Goal: Navigation & Orientation: Find specific page/section

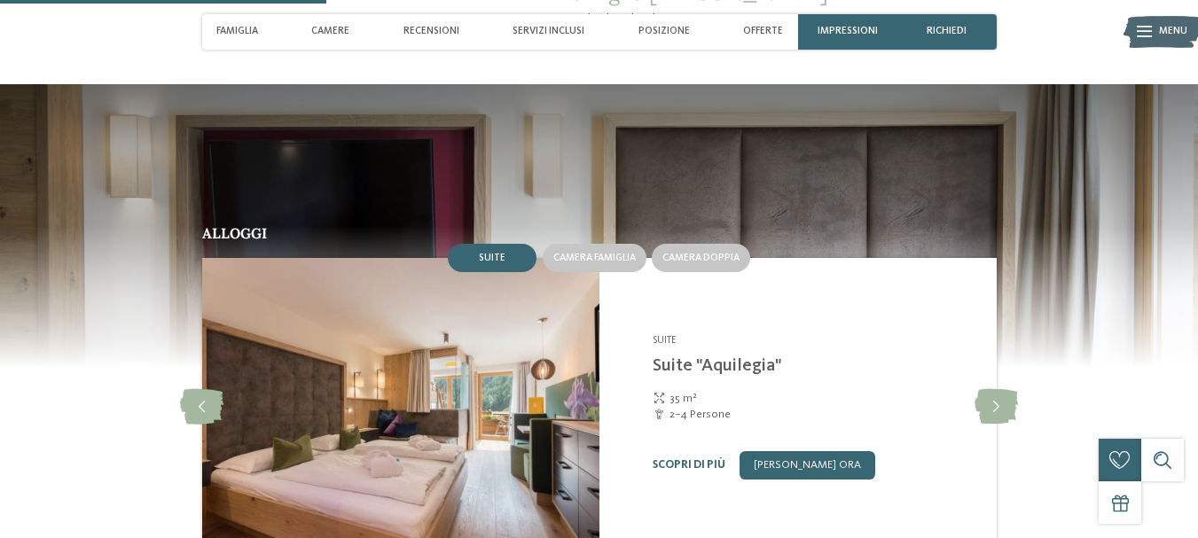
scroll to position [1419, 0]
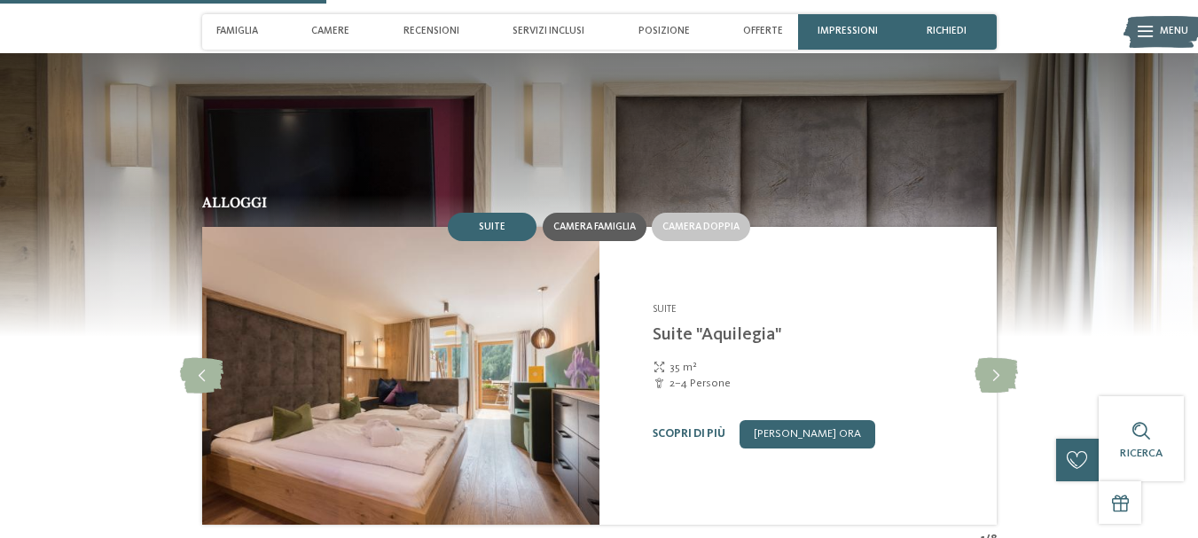
click at [615, 225] on span "Camera famiglia" at bounding box center [594, 227] width 82 height 11
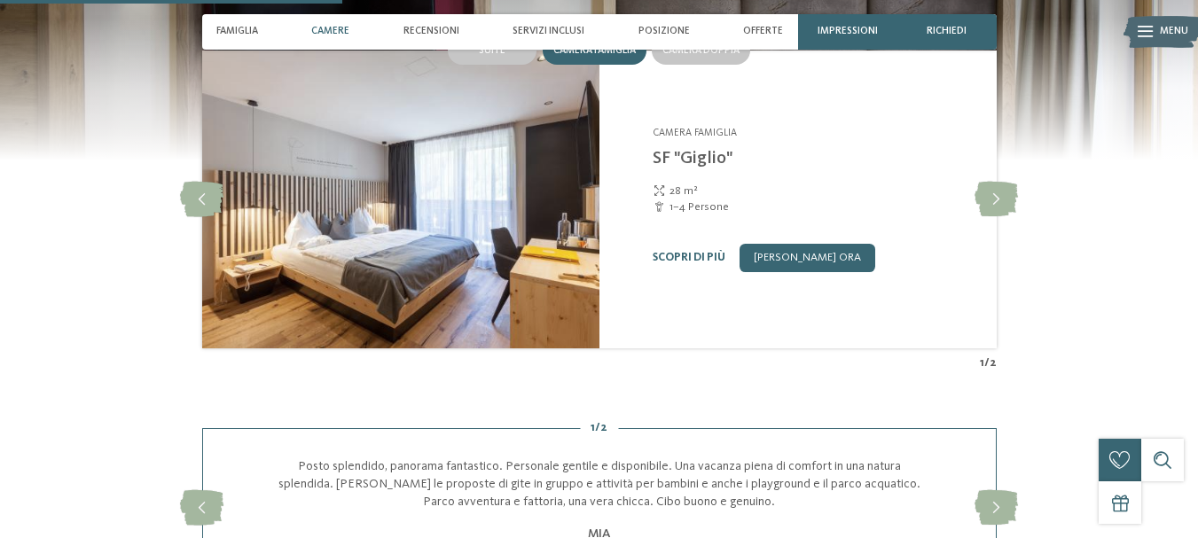
scroll to position [1596, 0]
click at [1006, 198] on icon at bounding box center [995, 198] width 43 height 35
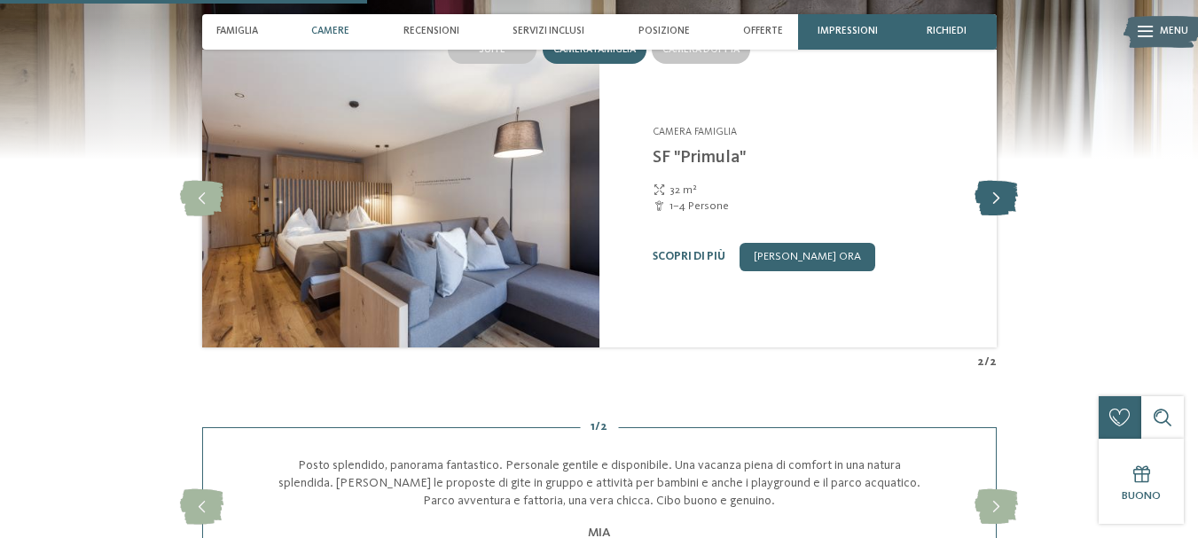
click at [1006, 198] on icon at bounding box center [995, 198] width 43 height 35
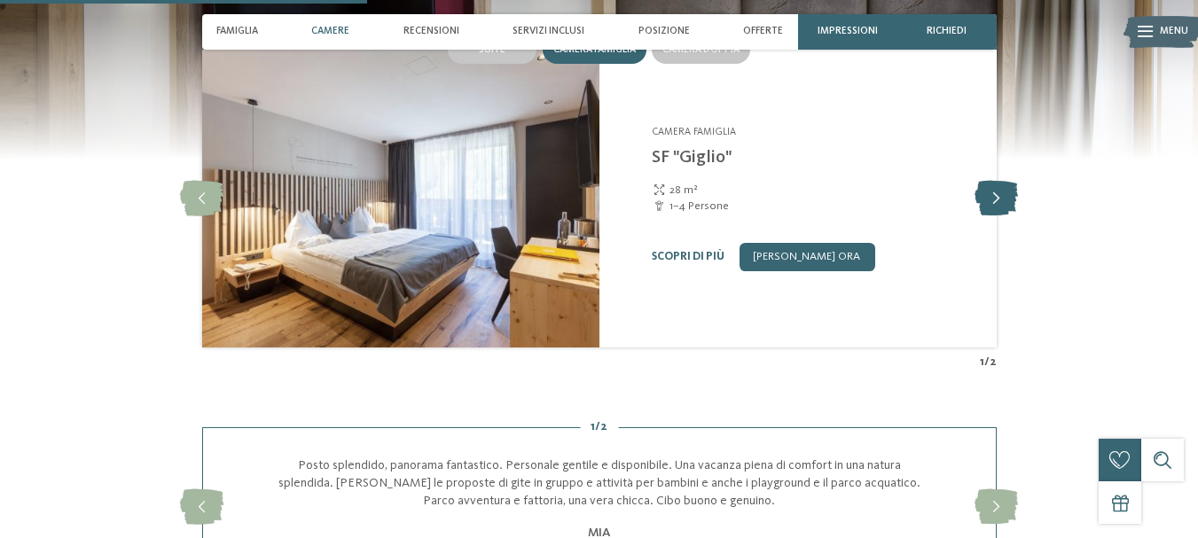
click at [1006, 198] on icon at bounding box center [995, 198] width 43 height 35
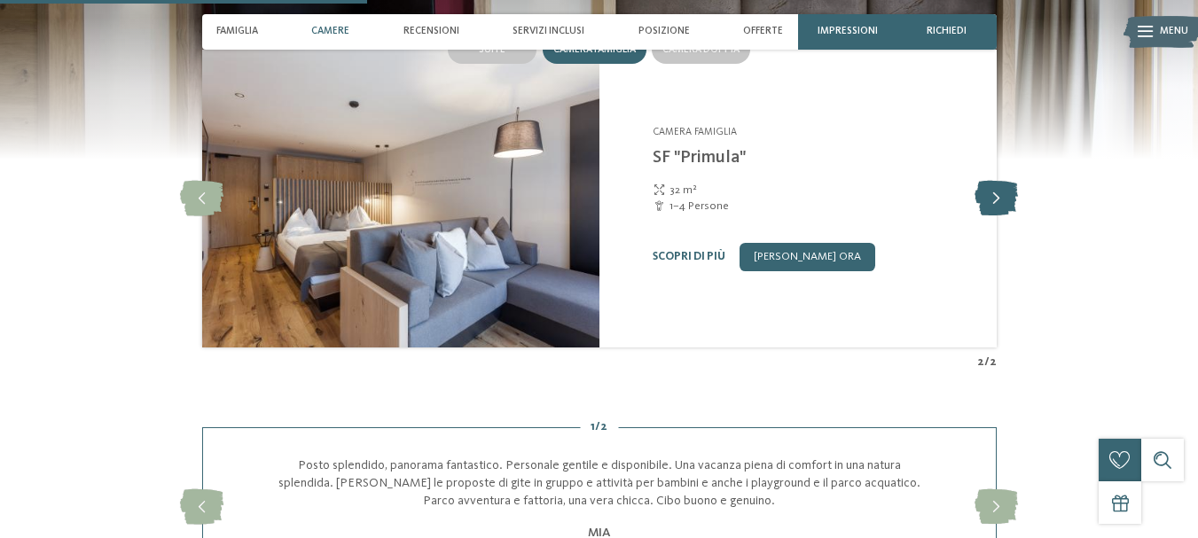
click at [1006, 198] on icon at bounding box center [995, 198] width 43 height 35
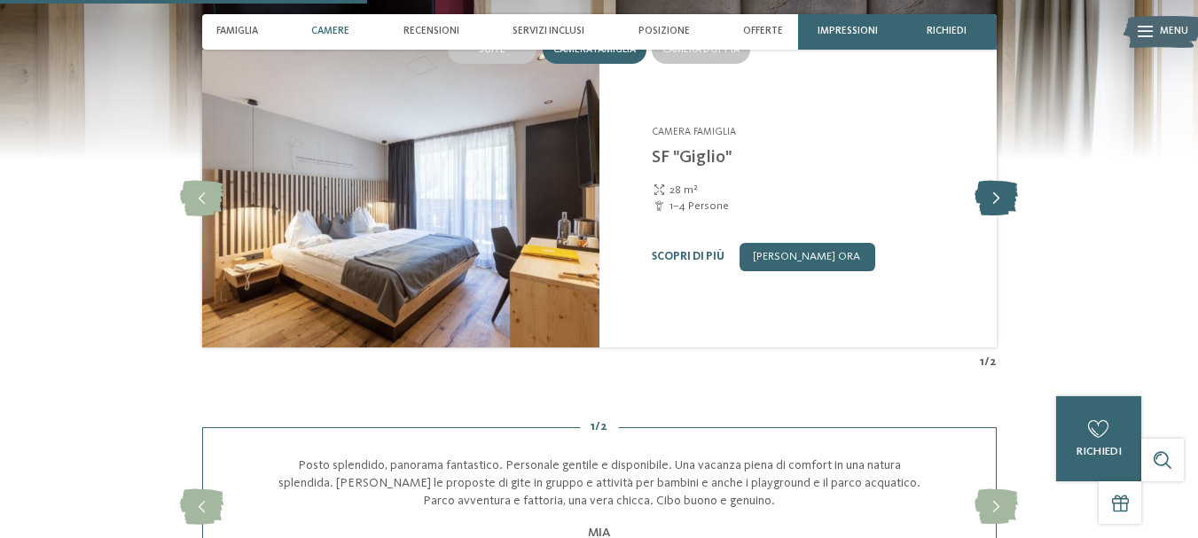
click at [1006, 198] on icon at bounding box center [995, 198] width 43 height 35
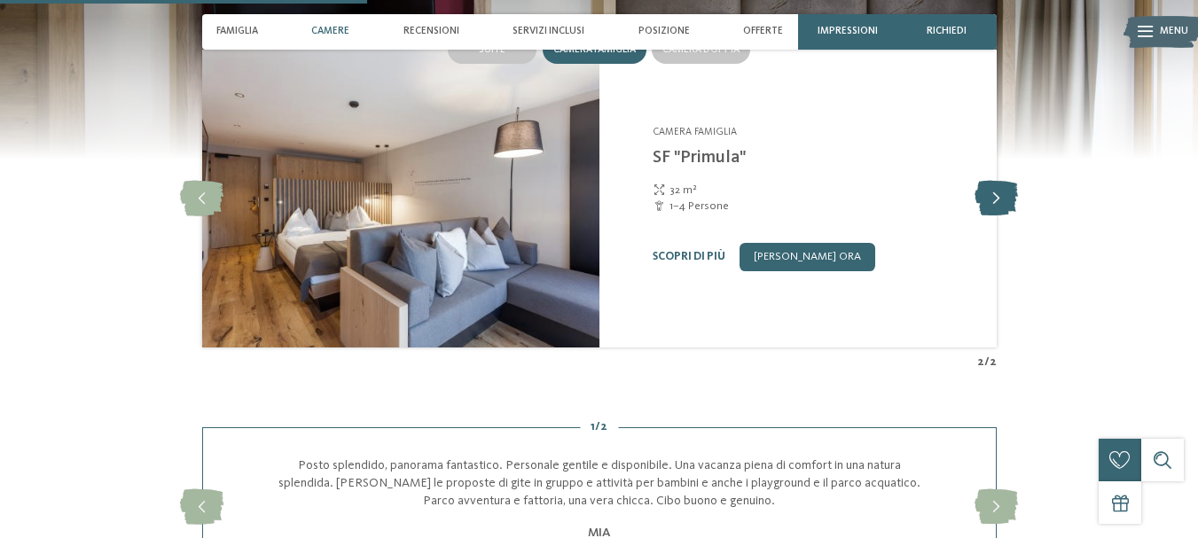
click at [1004, 198] on icon at bounding box center [995, 198] width 43 height 35
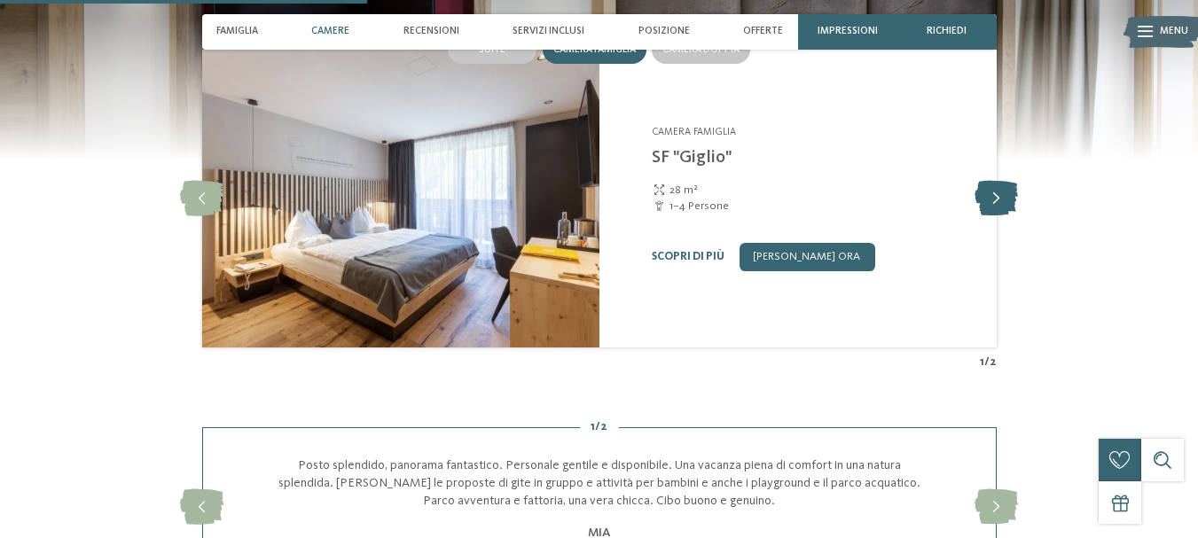
click at [1003, 197] on icon at bounding box center [995, 198] width 43 height 35
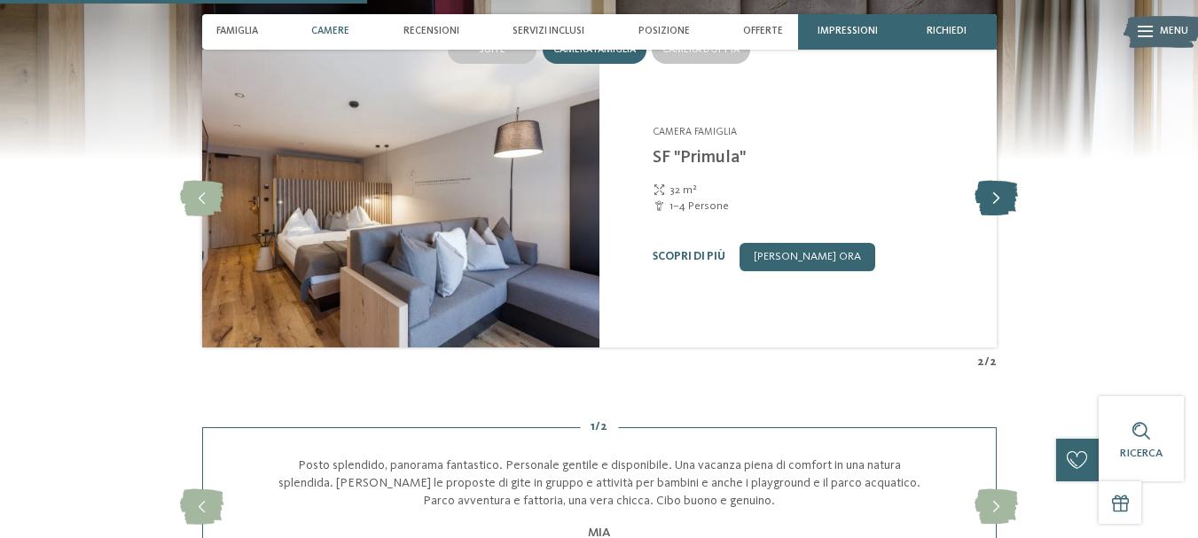
click at [1003, 197] on icon at bounding box center [995, 198] width 43 height 35
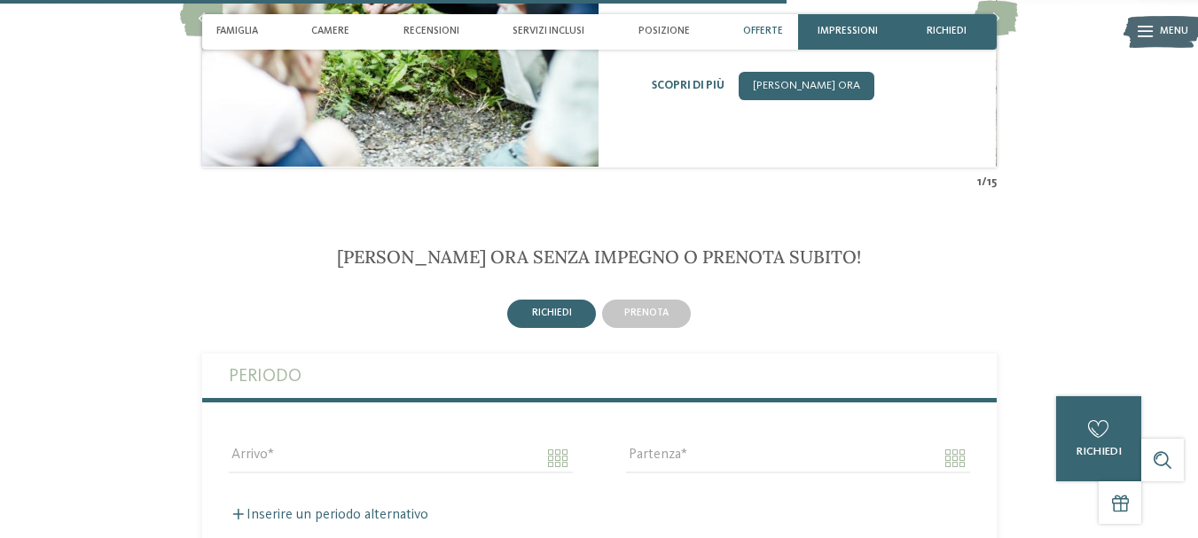
scroll to position [3192, 0]
